Goal: Task Accomplishment & Management: Use online tool/utility

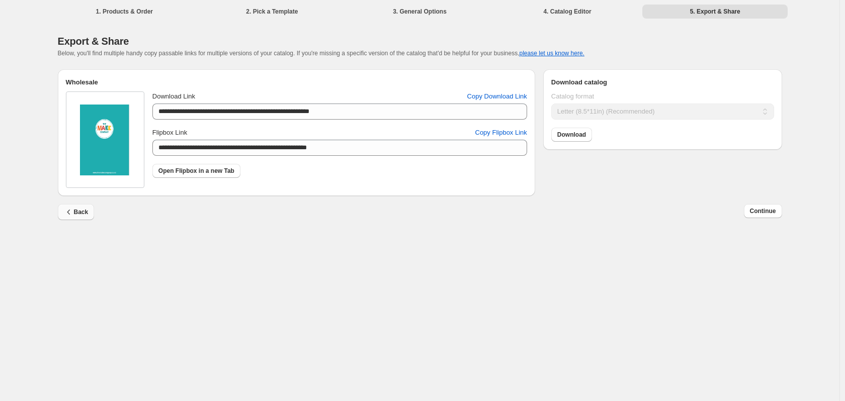
click at [80, 214] on span "Back" at bounding box center [76, 212] width 25 height 10
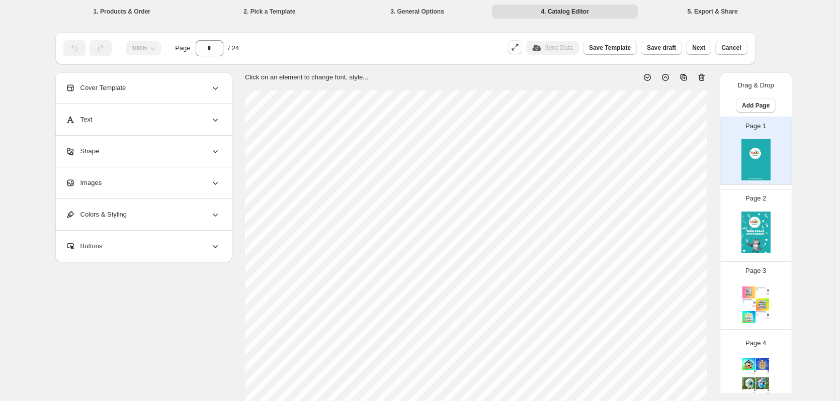
click at [130, 10] on li "1. Products & Order" at bounding box center [122, 11] width 146 height 14
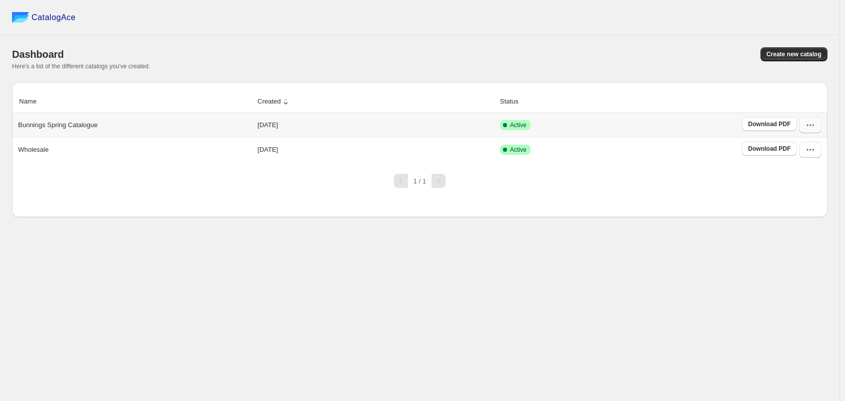
click at [812, 129] on icon "button" at bounding box center [810, 125] width 10 height 10
click at [800, 211] on span "Edit" at bounding box center [809, 216] width 51 height 10
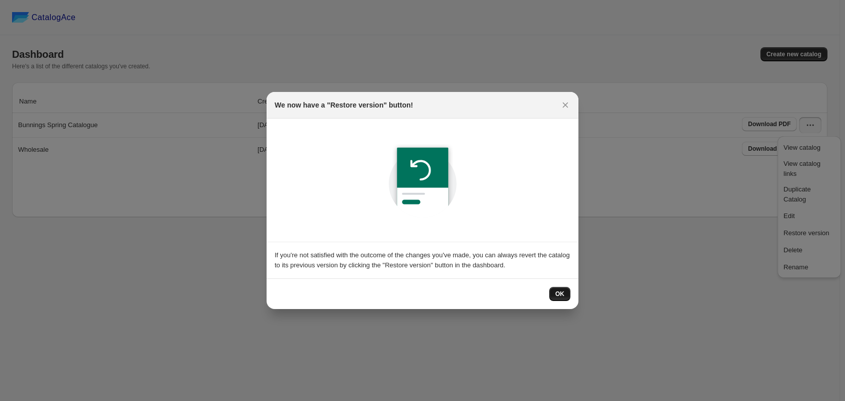
click at [565, 299] on button "OK" at bounding box center [559, 294] width 21 height 14
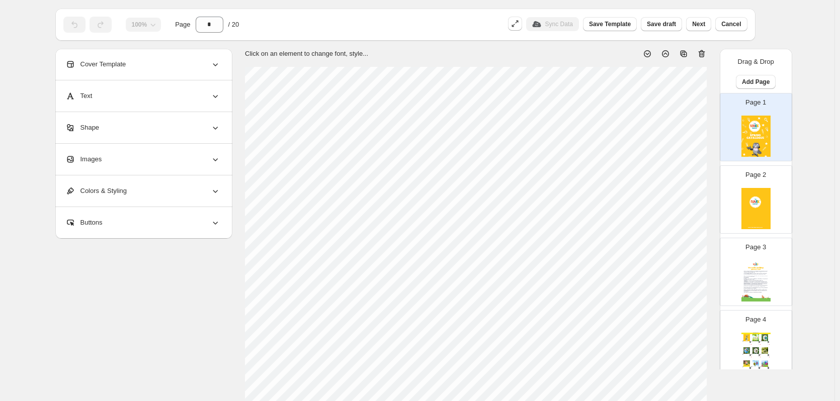
scroll to position [24, 0]
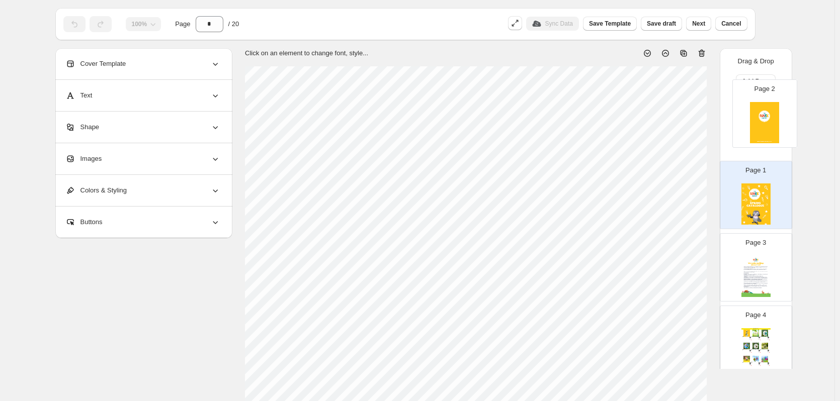
drag, startPoint x: 762, startPoint y: 214, endPoint x: 773, endPoint y: 126, distance: 88.6
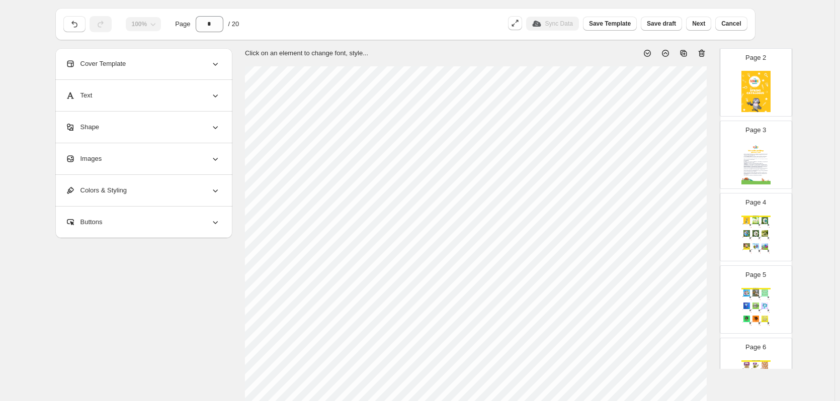
scroll to position [117, 0]
click at [765, 237] on div "15 minutes, No glue or paint, WS" at bounding box center [763, 237] width 6 height 1
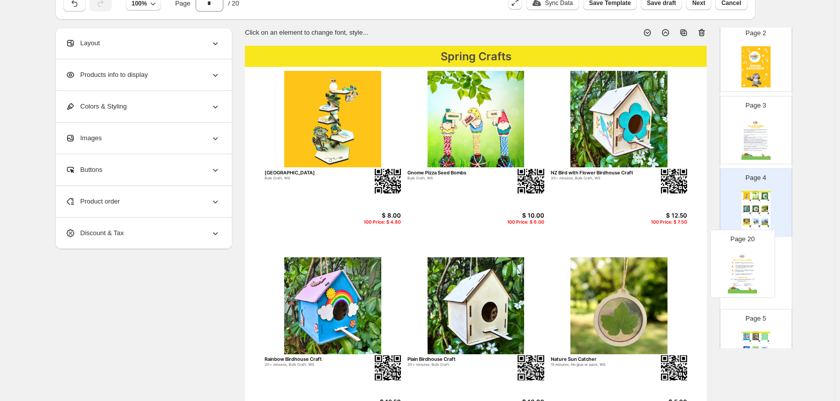
scroll to position [124, 0]
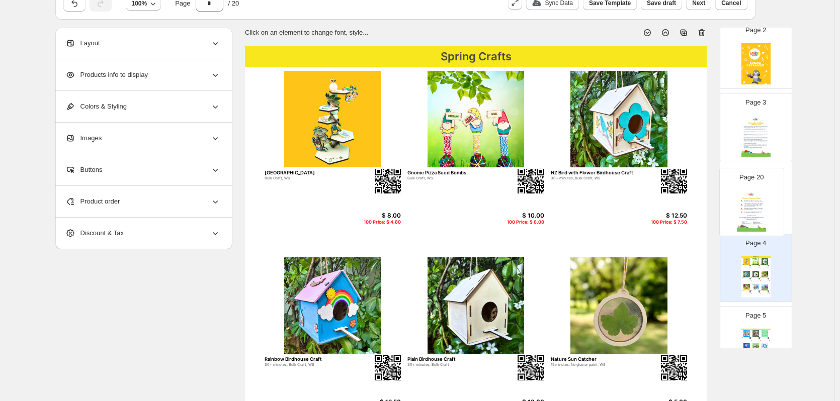
drag, startPoint x: 764, startPoint y: 319, endPoint x: 760, endPoint y: 207, distance: 112.8
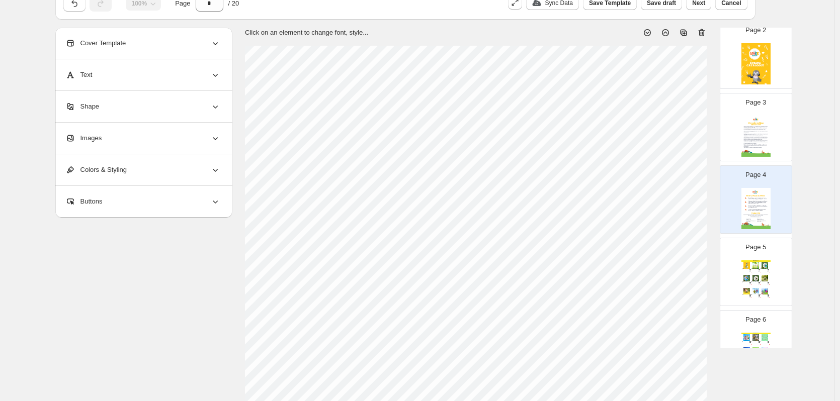
click at [770, 260] on div "Page 5 Spring Crafts Bee Station Bulk Craft, WS $ 8.00 100 Price: $ 4.80 Gnome …" at bounding box center [751, 267] width 63 height 67
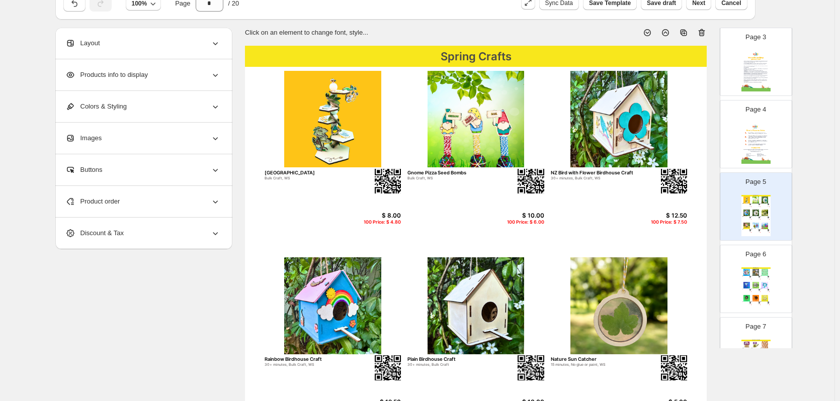
scroll to position [190, 0]
click at [768, 269] on div "Spring Crafts Crawl and Conquer Game 20 minutes, beads, Bulk Craft, Easy, WS $ …" at bounding box center [755, 287] width 29 height 41
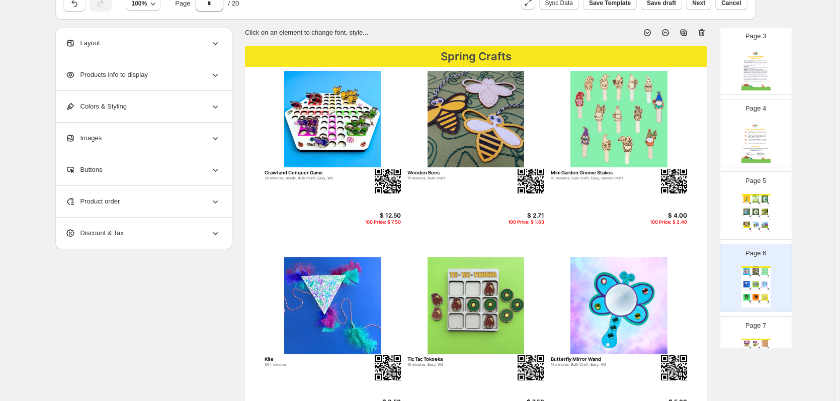
click at [768, 269] on div "Spring Crafts Crawl and Conquer Game 20 minutes, beads, Bulk Craft, Easy, WS $ …" at bounding box center [755, 287] width 29 height 41
click at [763, 323] on p "Page 7" at bounding box center [755, 326] width 21 height 10
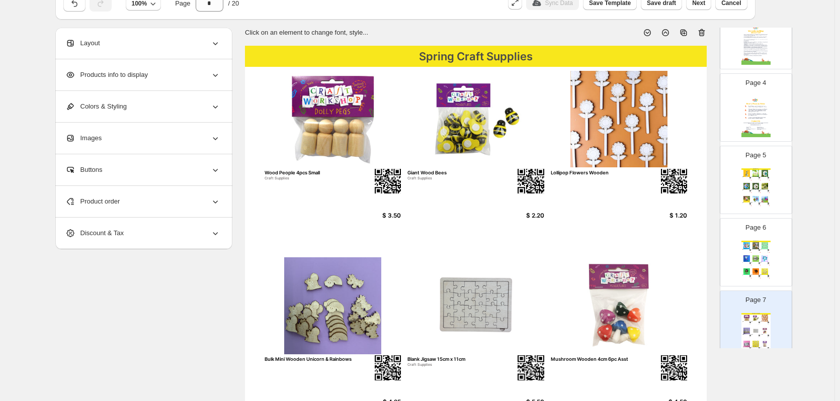
scroll to position [232, 0]
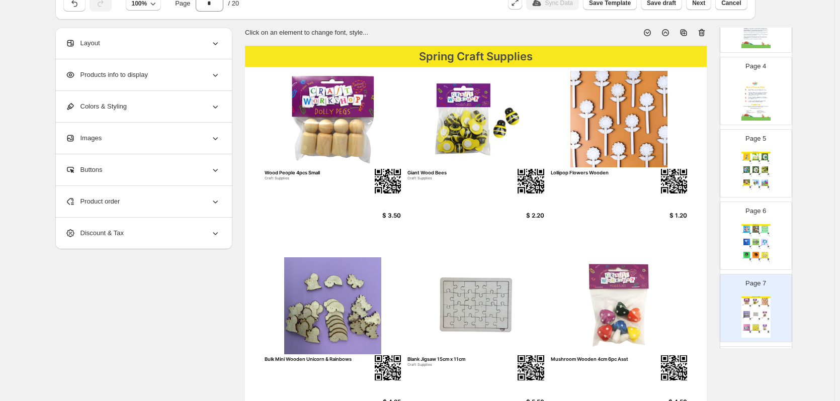
click at [760, 181] on img at bounding box center [764, 183] width 9 height 7
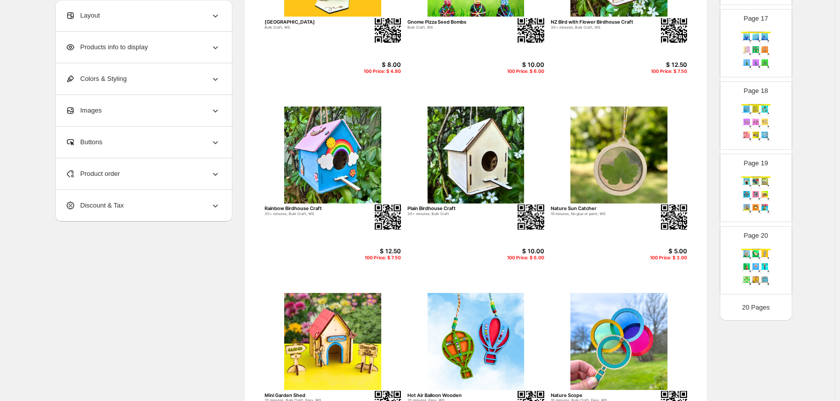
scroll to position [195, 0]
click at [767, 253] on img at bounding box center [764, 253] width 9 height 7
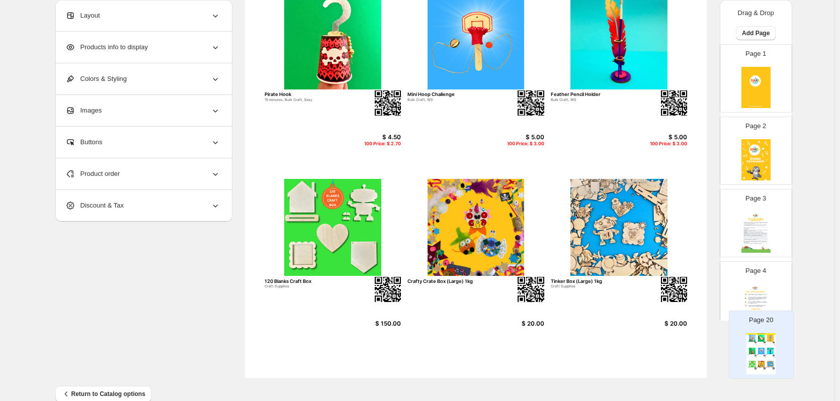
scroll to position [328, 0]
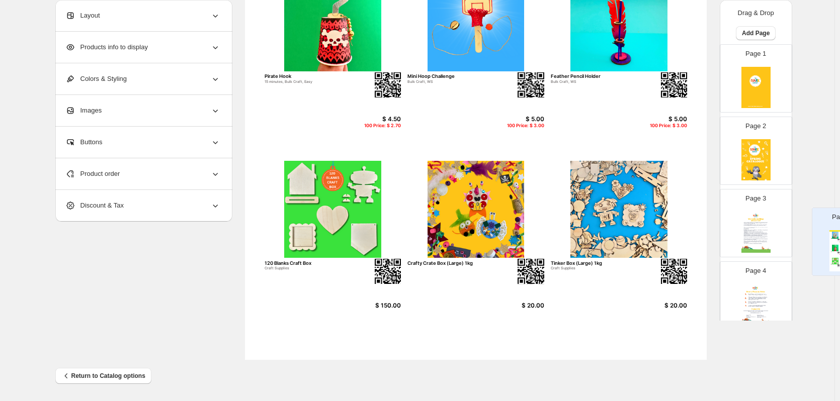
drag, startPoint x: 752, startPoint y: 301, endPoint x: 841, endPoint y: 229, distance: 114.4
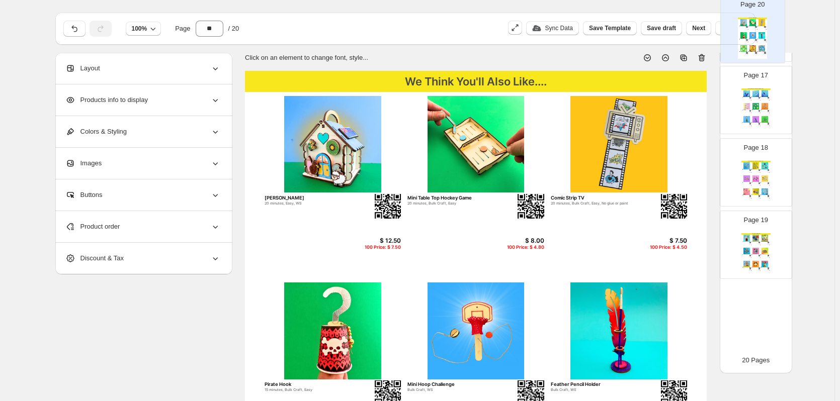
scroll to position [0, 0]
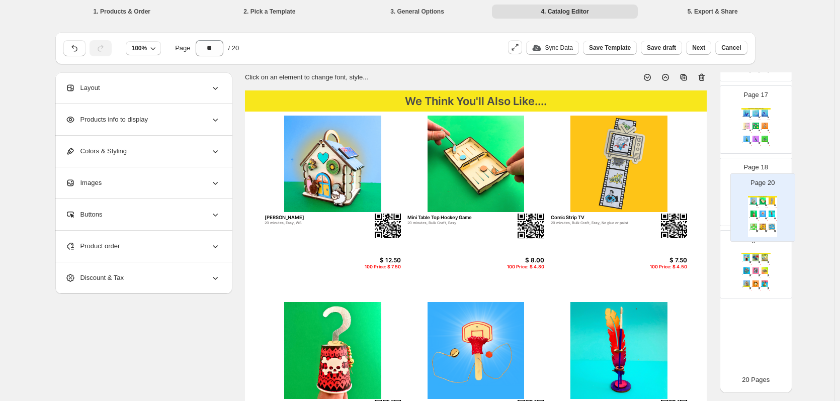
drag, startPoint x: 765, startPoint y: 274, endPoint x: 772, endPoint y: 217, distance: 57.7
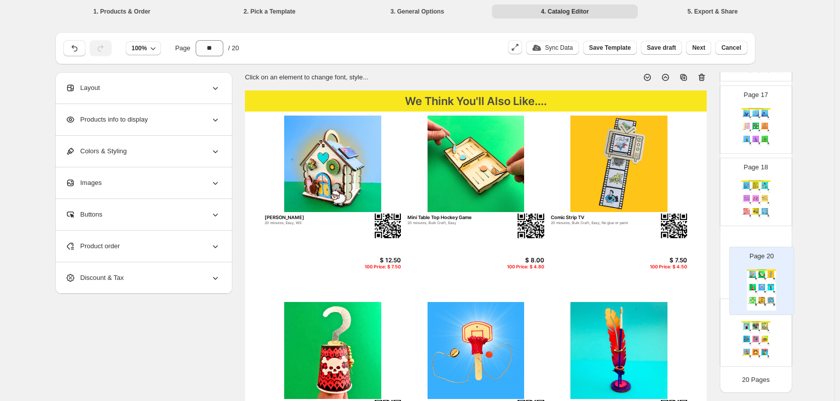
scroll to position [1, 0]
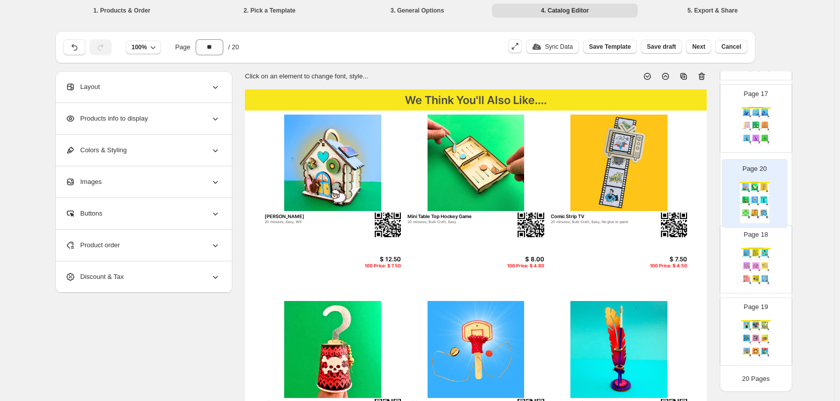
drag, startPoint x: 753, startPoint y: 328, endPoint x: 754, endPoint y: 178, distance: 150.4
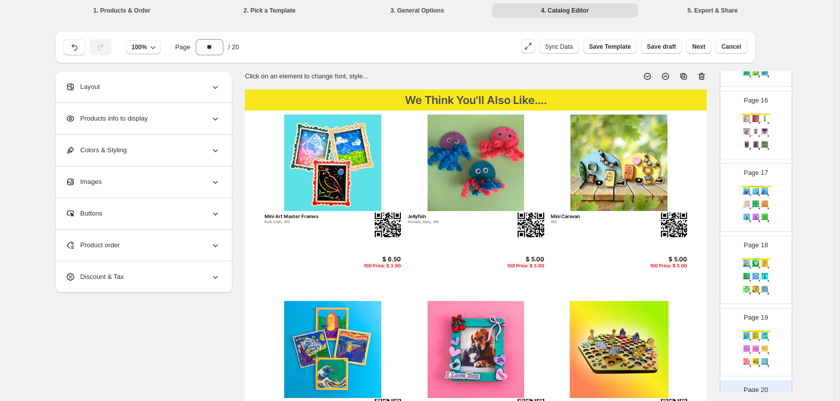
scroll to position [1110, 0]
click at [754, 336] on img at bounding box center [755, 336] width 9 height 7
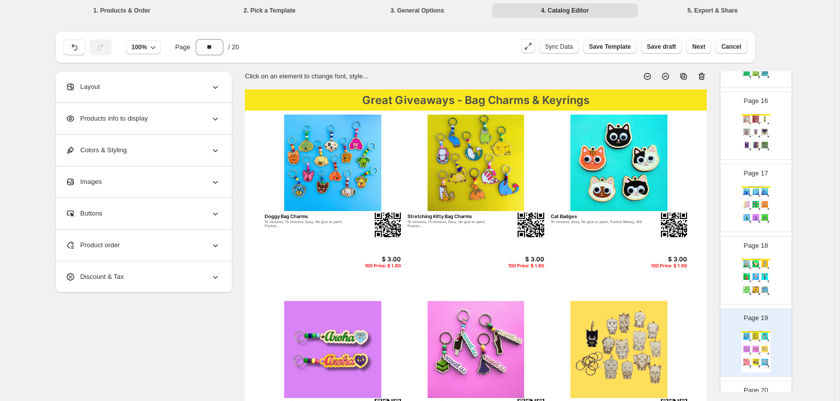
click at [760, 276] on img at bounding box center [764, 277] width 9 height 7
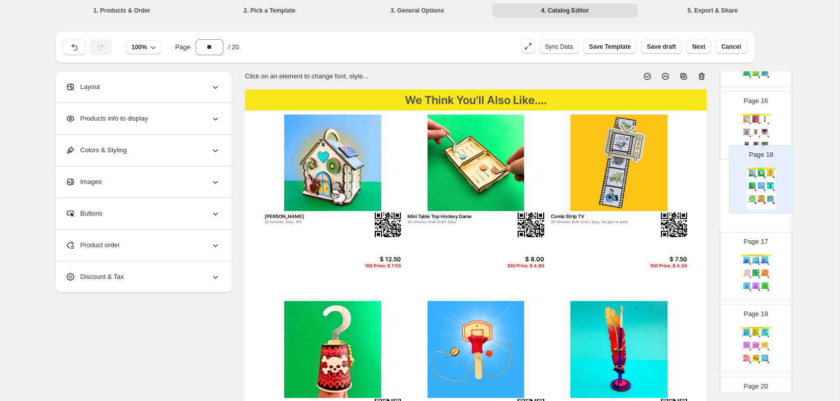
drag, startPoint x: 760, startPoint y: 276, endPoint x: 767, endPoint y: 181, distance: 95.3
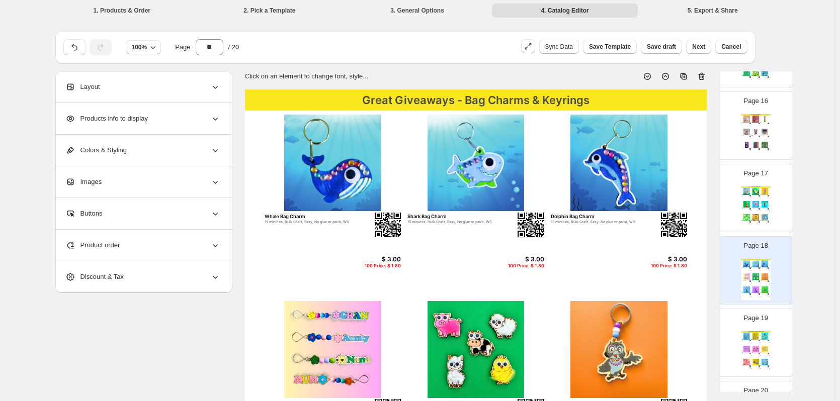
scroll to position [1017, 0]
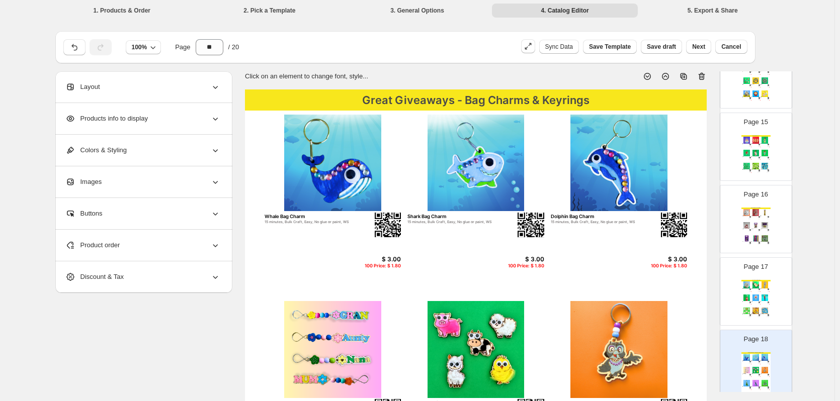
click at [760, 290] on div "We Think You'll Also Like.... Kiwi Bach 20 minutes, Easy, WS $ 12.50 100 Price:…" at bounding box center [755, 300] width 29 height 41
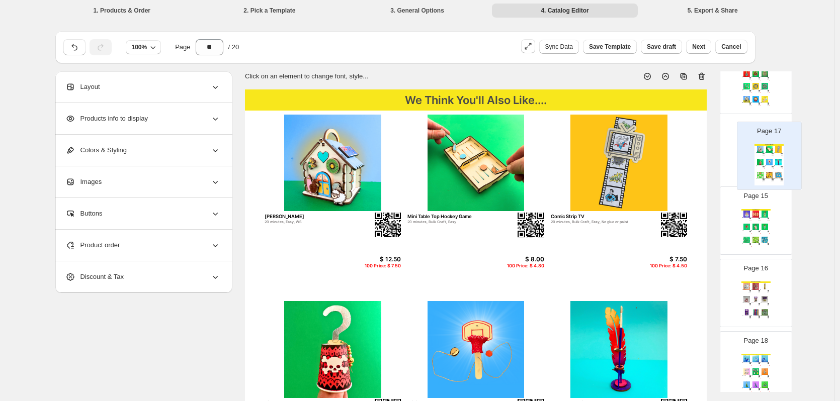
drag, startPoint x: 760, startPoint y: 290, endPoint x: 774, endPoint y: 137, distance: 153.5
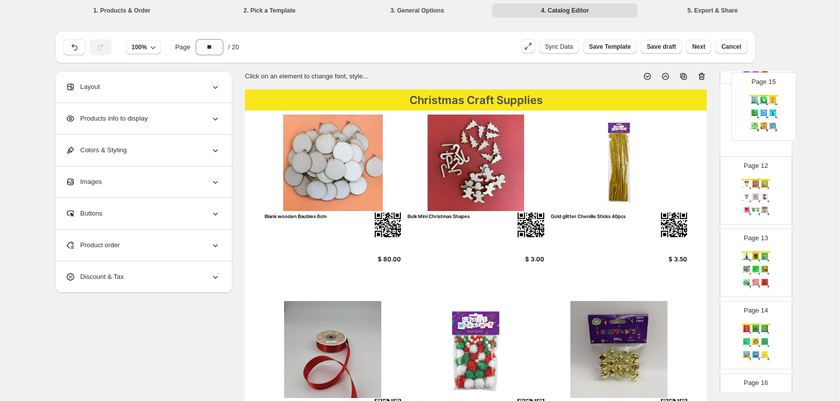
scroll to position [824, 0]
drag, startPoint x: 766, startPoint y: 227, endPoint x: 771, endPoint y: 169, distance: 58.5
click at [771, 169] on div "Page 1 Page 2 Page 3 Page 4 Page 5 Spring Crafts Bee Station Bulk Craft, WS $ 8…" at bounding box center [756, 14] width 72 height 1444
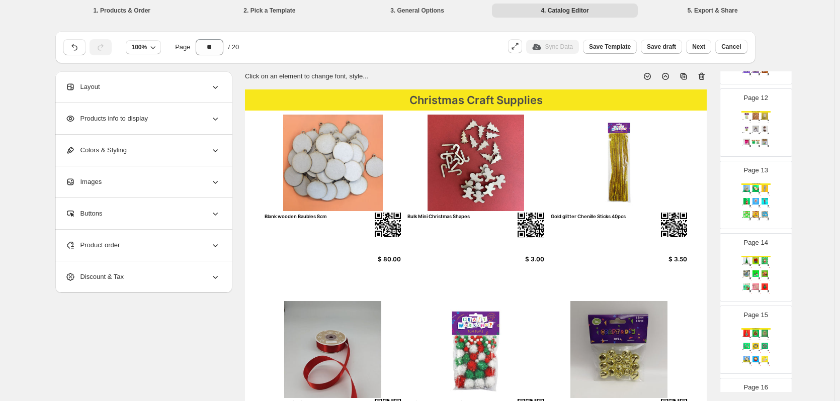
click at [757, 184] on div "We Think You'll Also Like...." at bounding box center [755, 185] width 29 height 2
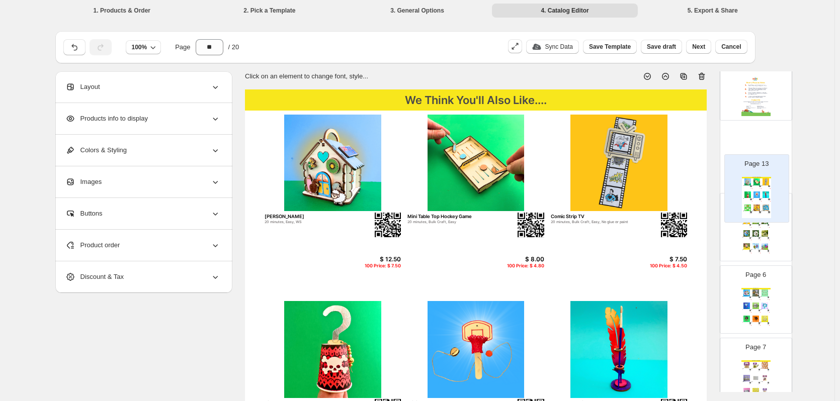
scroll to position [281, 0]
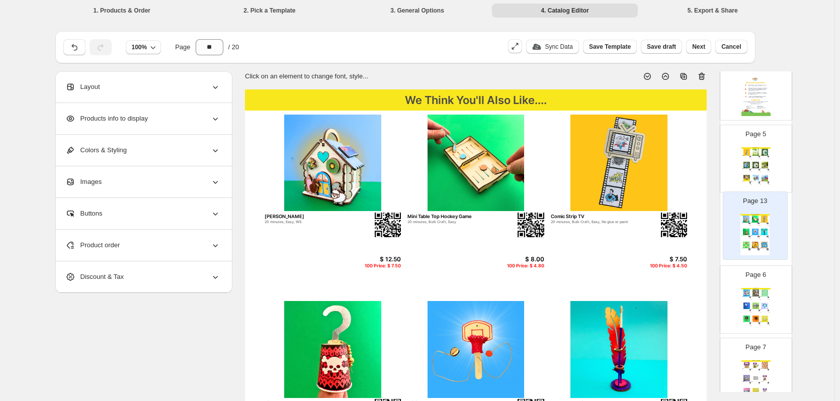
drag, startPoint x: 760, startPoint y: 250, endPoint x: 761, endPoint y: 234, distance: 15.6
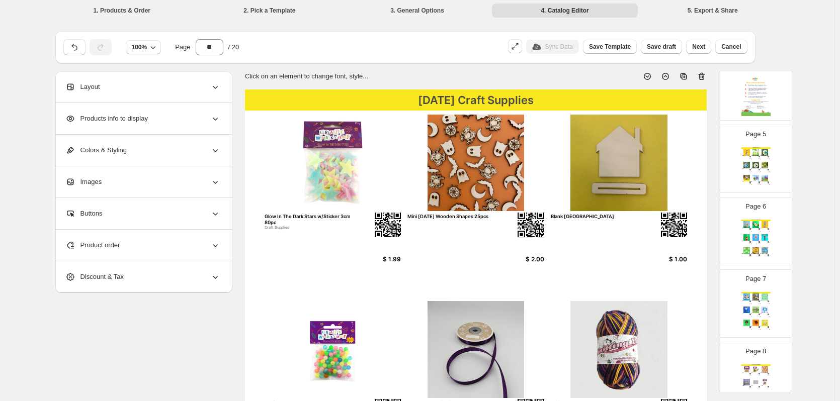
click at [754, 174] on div "Spring Crafts Bee Station Bulk Craft, WS $ 8.00 100 Price: $ 4.80 Gnome Pizza S…" at bounding box center [755, 167] width 29 height 41
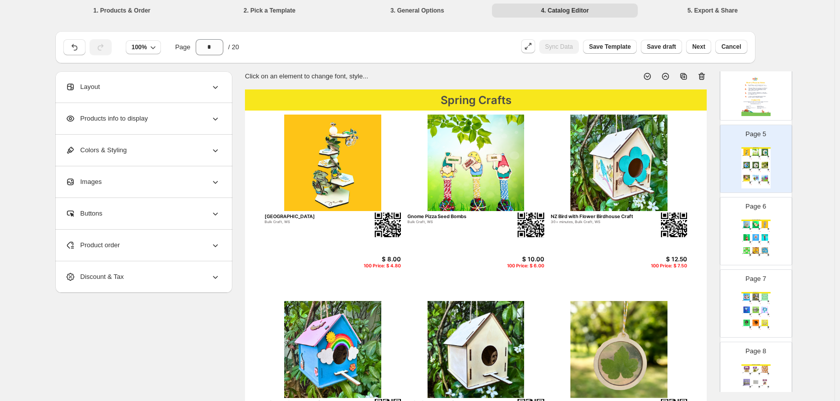
click at [749, 219] on div "Page 6 We Think You'll Also Like.... Kiwi Bach 20 minutes, Easy, WS $ 12.50 100…" at bounding box center [751, 227] width 63 height 67
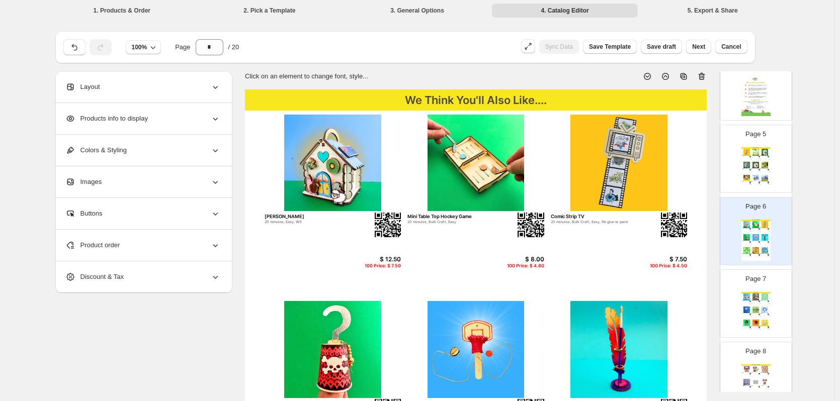
click at [749, 287] on div "Page 7 Spring Crafts Crawl and Conquer Game 20 minutes, beads, Bulk Craft, Easy…" at bounding box center [751, 299] width 63 height 67
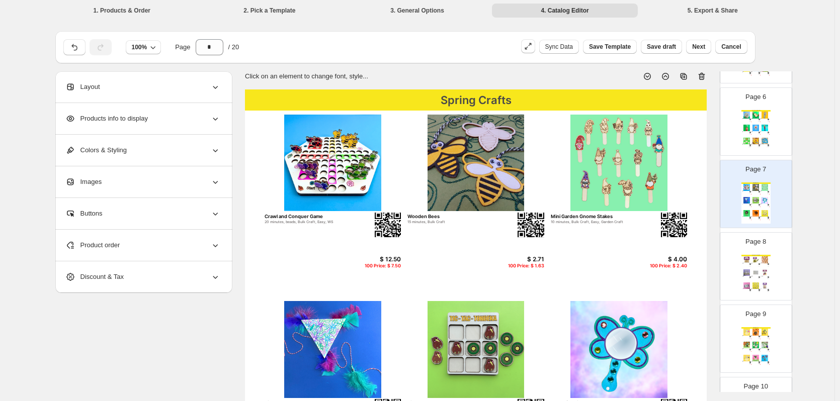
scroll to position [391, 0]
click at [757, 265] on div "Spring Craft Supplies Wood People 4pcs Small Craft Supplies $ 3.50 Giant Wood B…" at bounding box center [755, 274] width 29 height 41
type input "*"
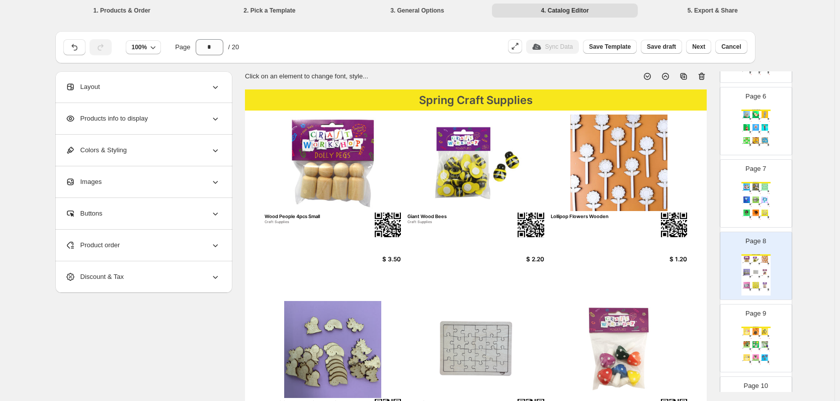
scroll to position [0, 0]
